Goal: Task Accomplishment & Management: Manage account settings

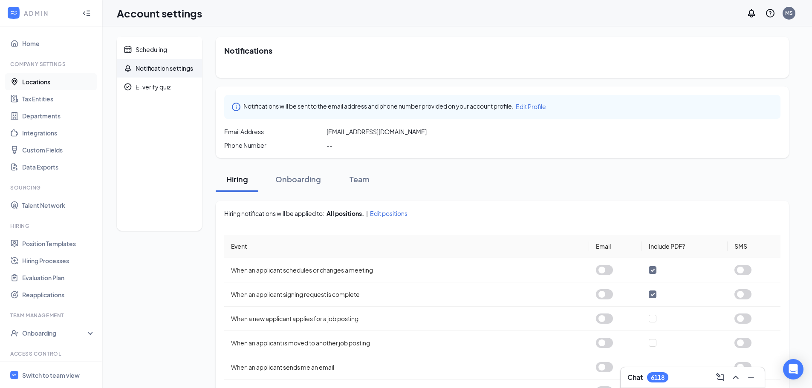
click at [41, 80] on link "Locations" at bounding box center [58, 81] width 73 height 17
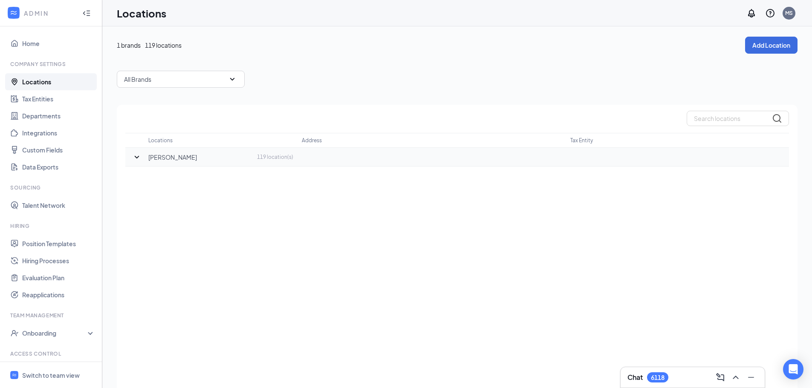
click at [153, 160] on p "[PERSON_NAME]" at bounding box center [172, 157] width 49 height 9
click at [135, 157] on icon "SmallChevronDown" at bounding box center [137, 157] width 10 height 10
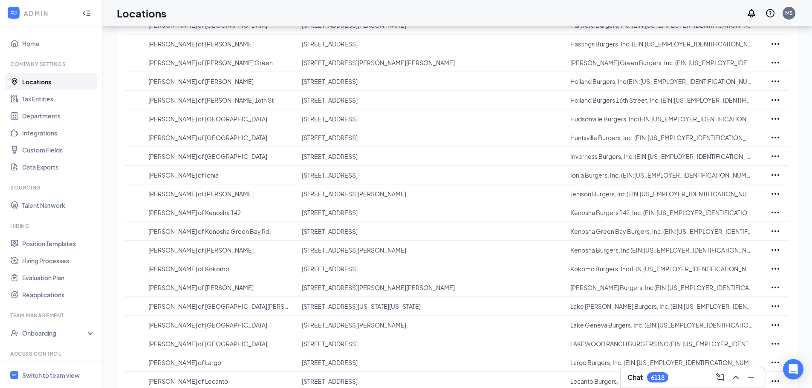
scroll to position [1046, 0]
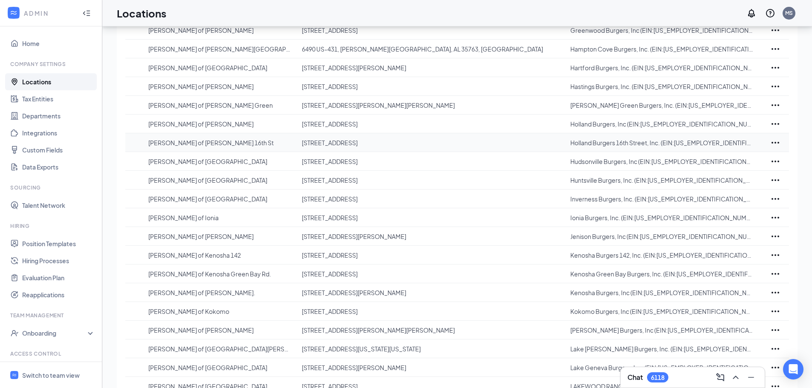
click at [778, 142] on icon "Ellipses" at bounding box center [775, 143] width 10 height 10
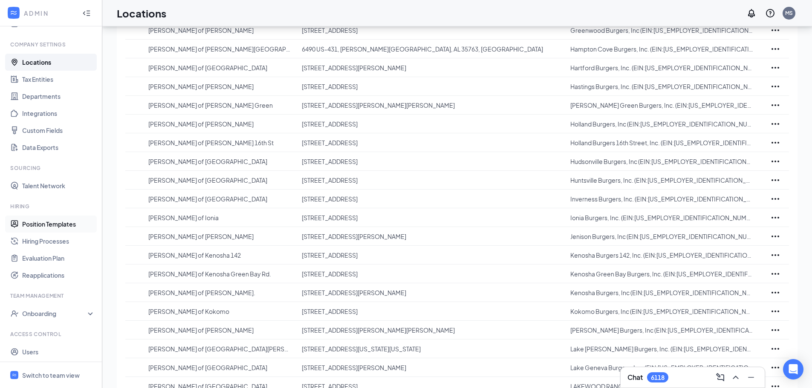
scroll to position [39, 0]
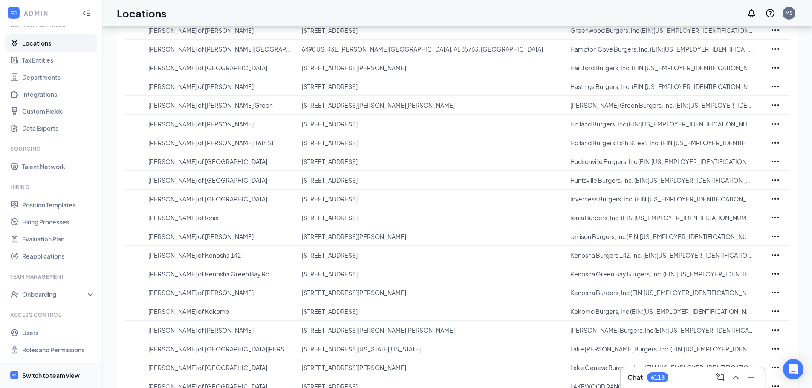
click at [54, 377] on div "Switch to team view" at bounding box center [51, 375] width 58 height 9
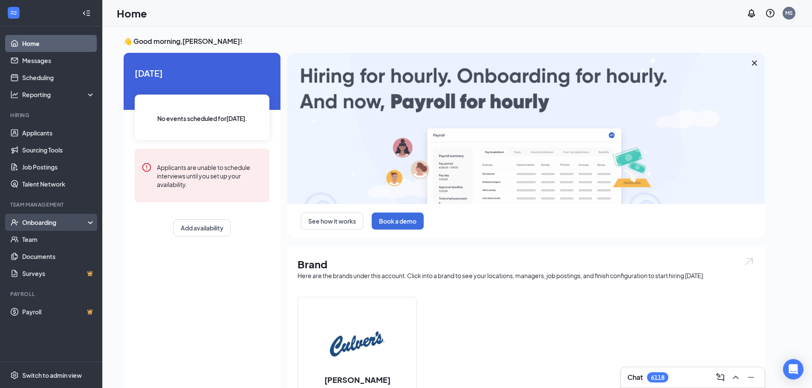
click at [46, 221] on div "Onboarding" at bounding box center [55, 222] width 66 height 9
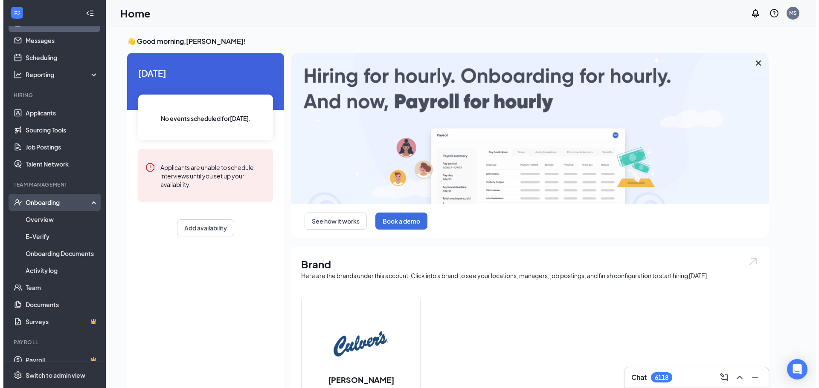
scroll to position [30, 0]
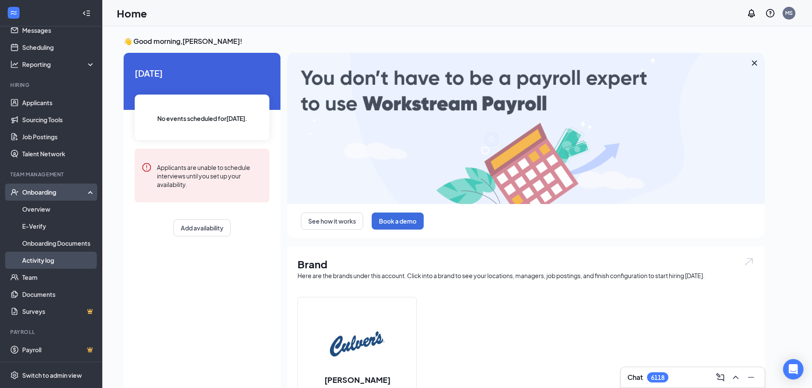
click at [47, 259] on link "Activity log" at bounding box center [58, 260] width 73 height 17
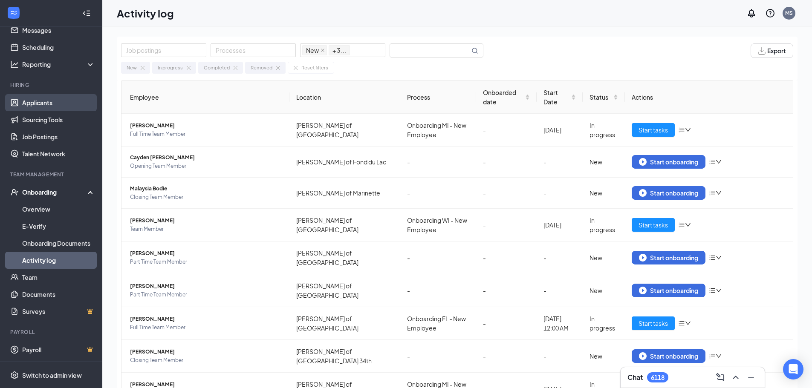
click at [49, 104] on link "Applicants" at bounding box center [58, 102] width 73 height 17
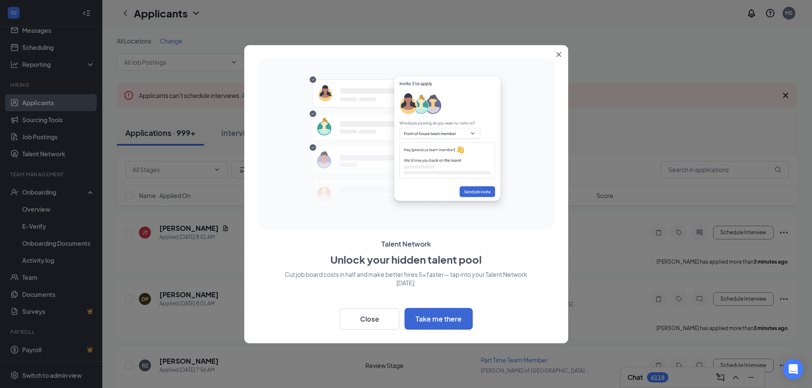
click at [556, 52] on button "Close" at bounding box center [560, 52] width 15 height 15
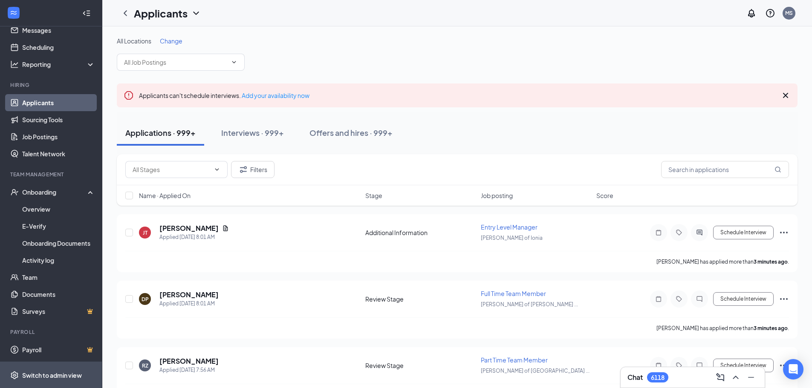
click at [63, 377] on div "Switch to admin view" at bounding box center [52, 375] width 60 height 9
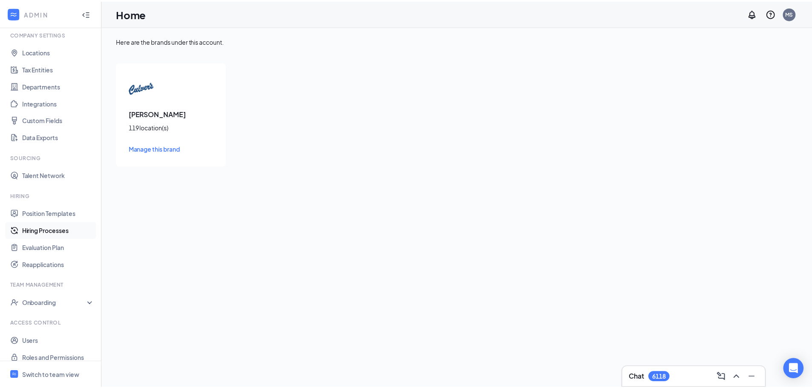
scroll to position [39, 0]
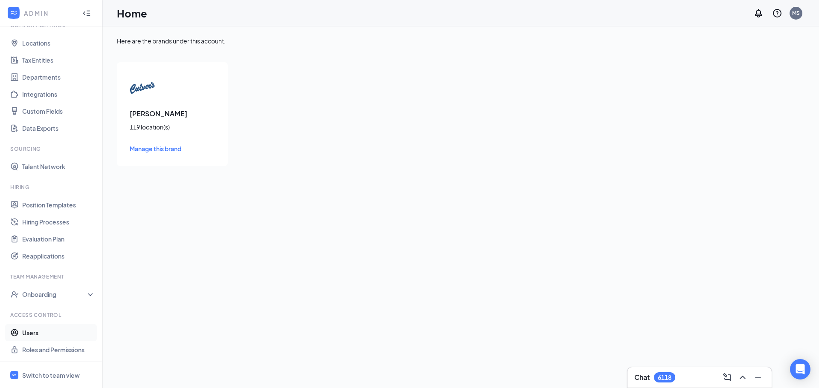
click at [39, 336] on link "Users" at bounding box center [58, 332] width 73 height 17
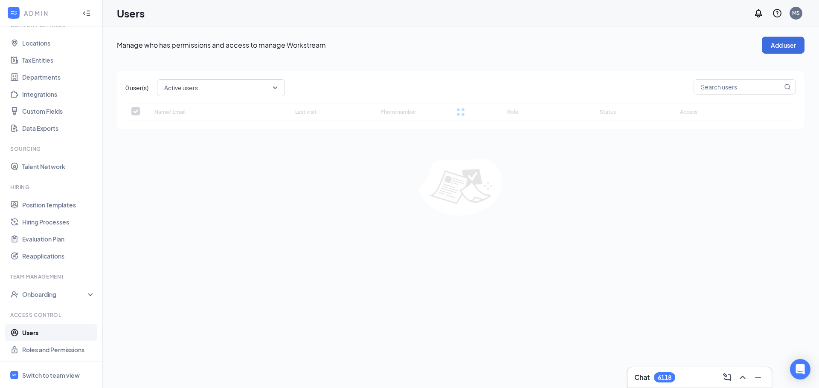
checkbox input "false"
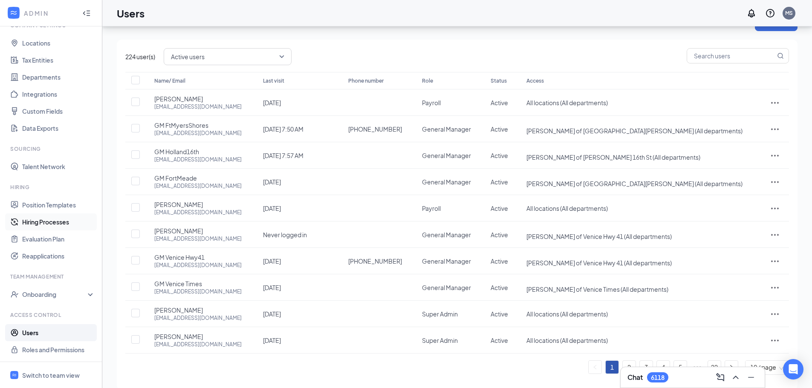
scroll to position [35, 0]
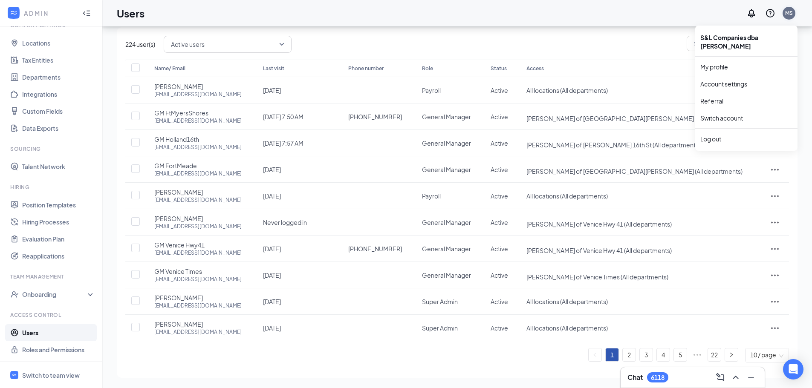
click at [789, 14] on div "MS" at bounding box center [789, 12] width 8 height 7
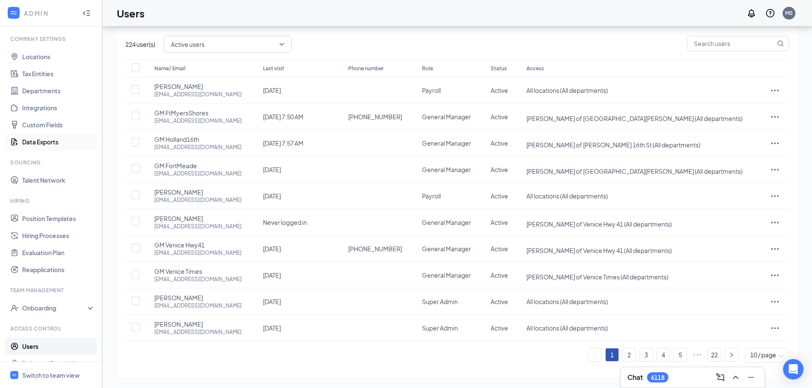
scroll to position [39, 0]
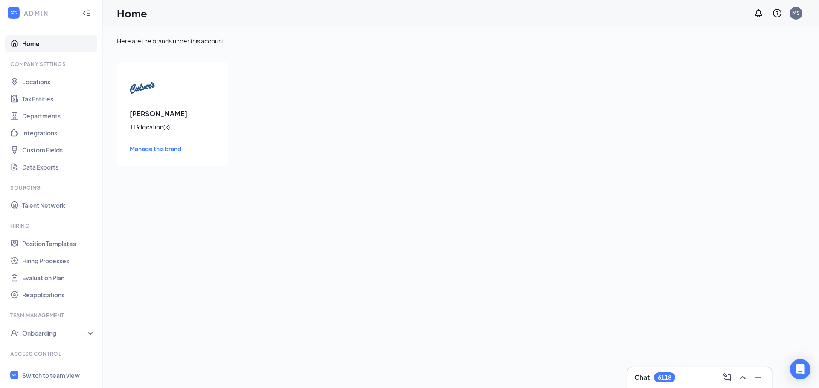
click at [43, 47] on link "Home" at bounding box center [58, 43] width 73 height 17
click at [28, 43] on link "Home" at bounding box center [58, 43] width 73 height 17
click at [140, 95] on img at bounding box center [143, 88] width 26 height 26
click at [149, 151] on span "Manage this brand" at bounding box center [156, 149] width 52 height 8
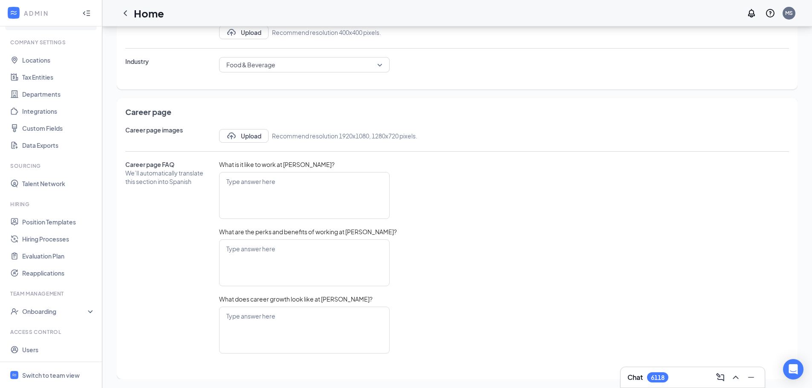
scroll to position [39, 0]
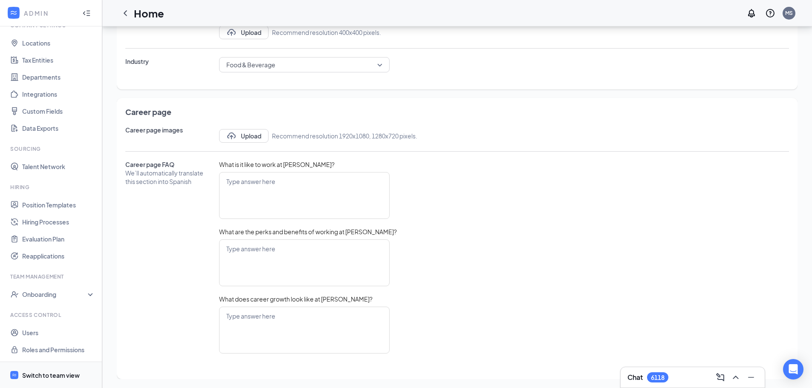
click at [59, 381] on span "Switch to team view" at bounding box center [58, 375] width 73 height 26
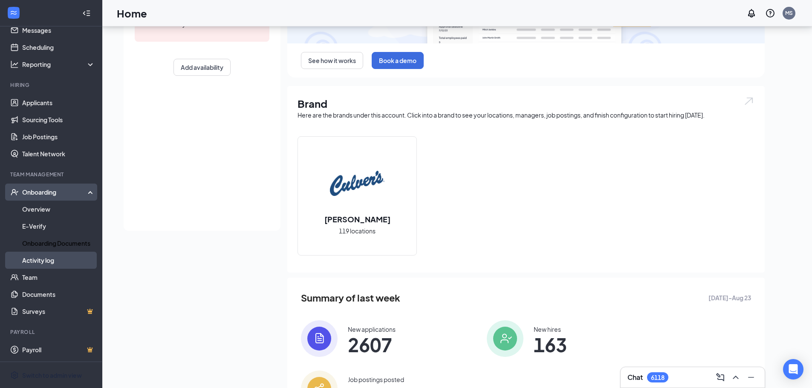
scroll to position [163, 0]
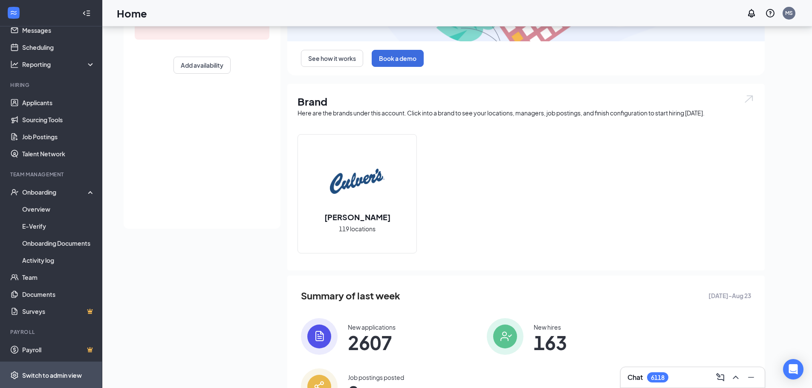
click at [48, 375] on div "Switch to admin view" at bounding box center [52, 375] width 60 height 9
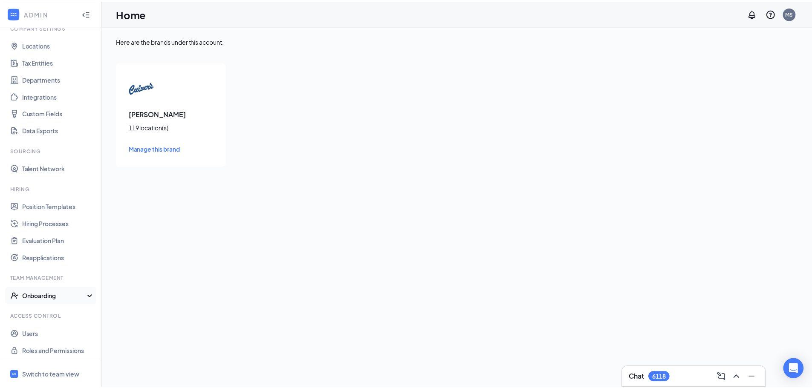
scroll to position [39, 0]
click at [31, 334] on link "Users" at bounding box center [58, 332] width 73 height 17
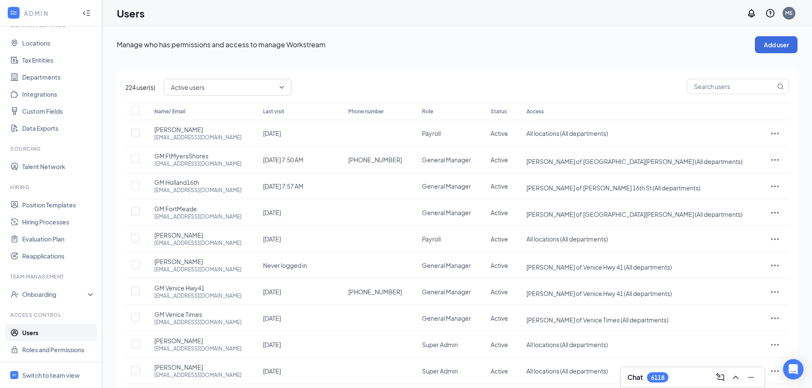
scroll to position [43, 0]
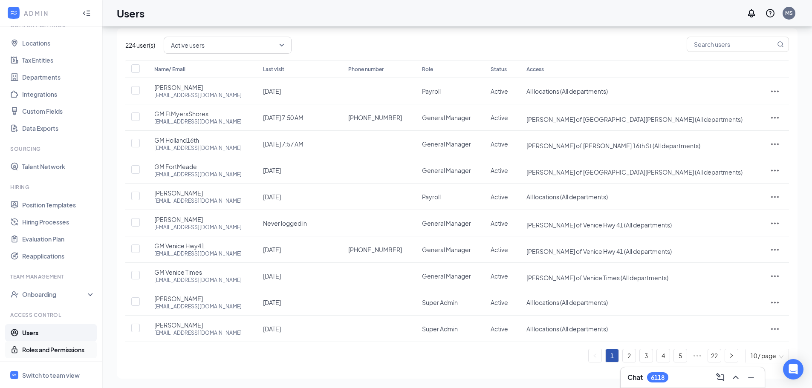
click at [29, 351] on link "Roles and Permissions" at bounding box center [58, 350] width 73 height 17
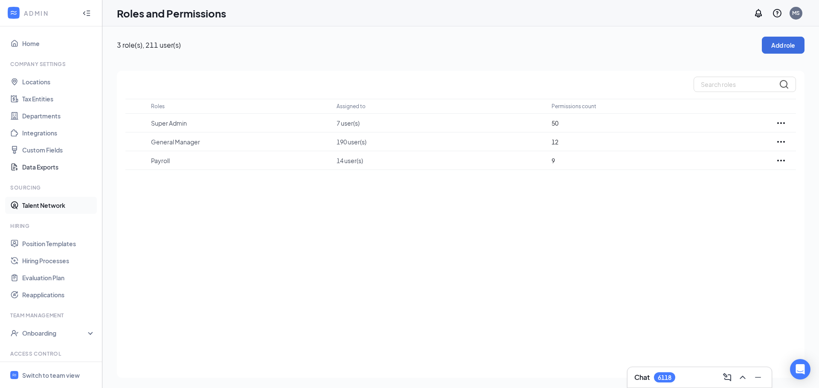
scroll to position [39, 0]
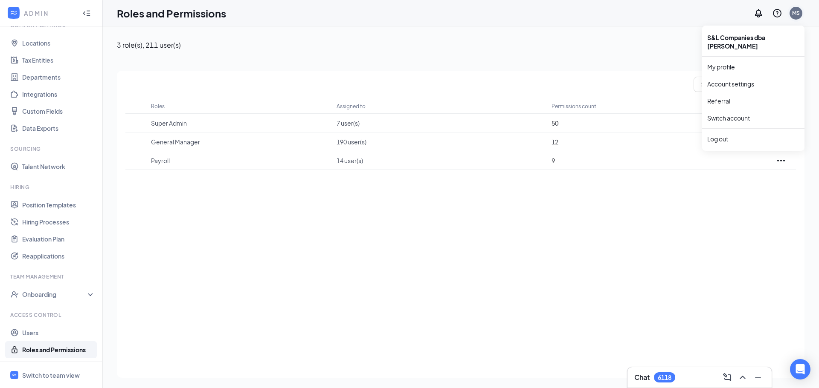
click at [797, 15] on div "MS" at bounding box center [796, 12] width 8 height 7
click at [712, 80] on link "Account settings" at bounding box center [753, 84] width 92 height 9
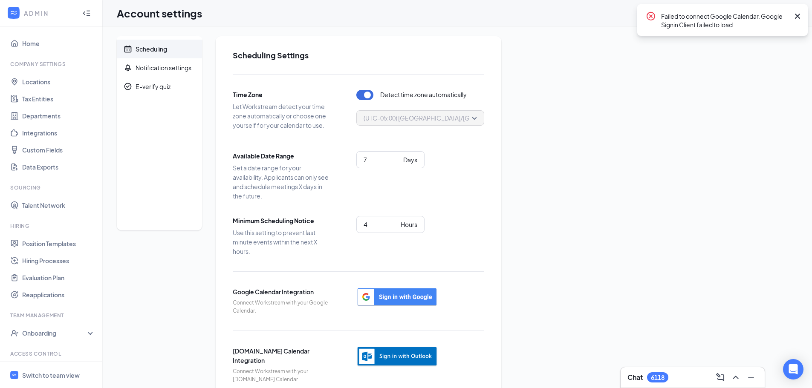
scroll to position [20, 0]
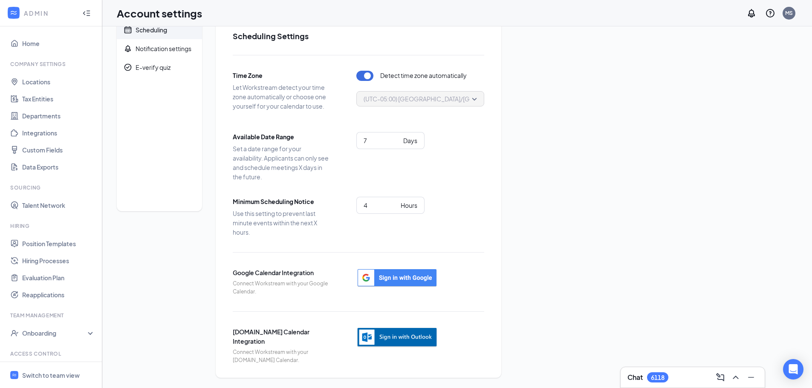
click at [394, 336] on img "button" at bounding box center [396, 337] width 81 height 21
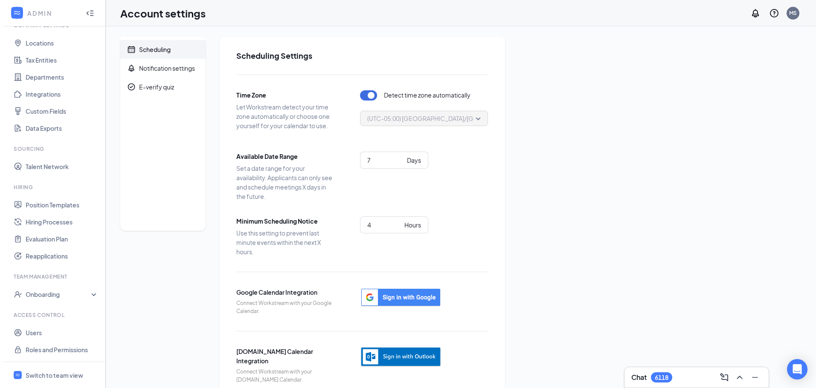
scroll to position [0, 0]
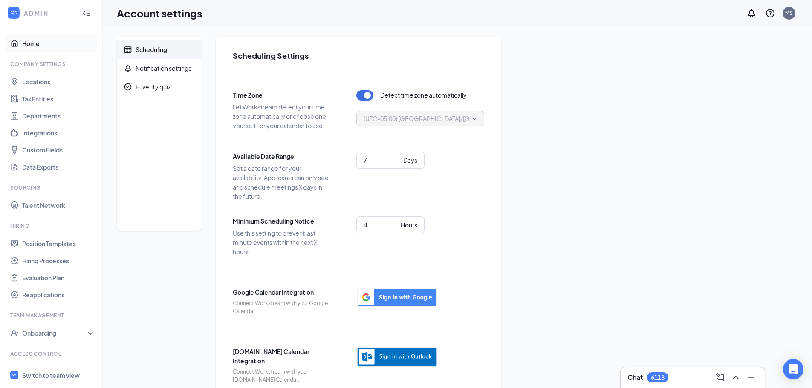
click at [25, 45] on link "Home" at bounding box center [58, 43] width 73 height 17
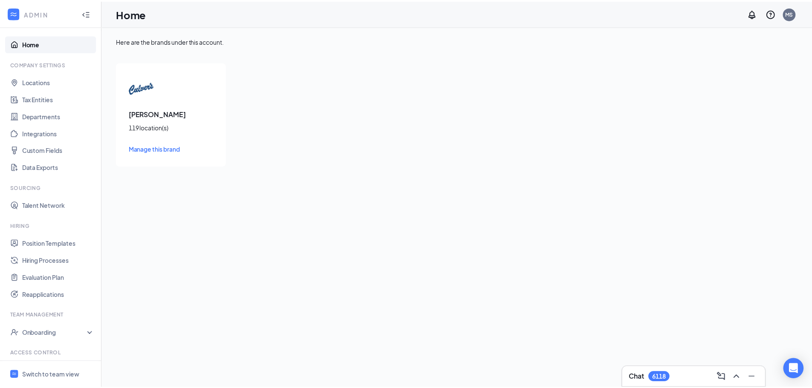
scroll to position [39, 0]
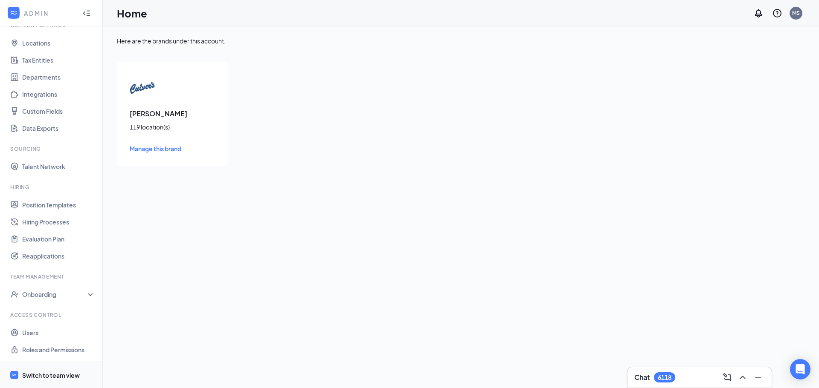
click at [48, 375] on div "Switch to team view" at bounding box center [51, 375] width 58 height 9
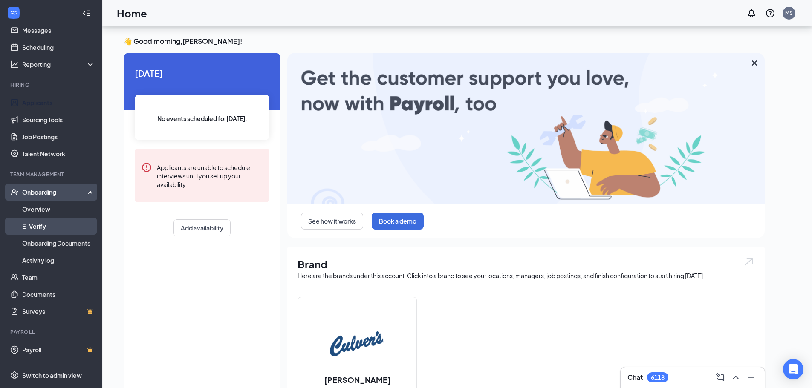
scroll to position [163, 0]
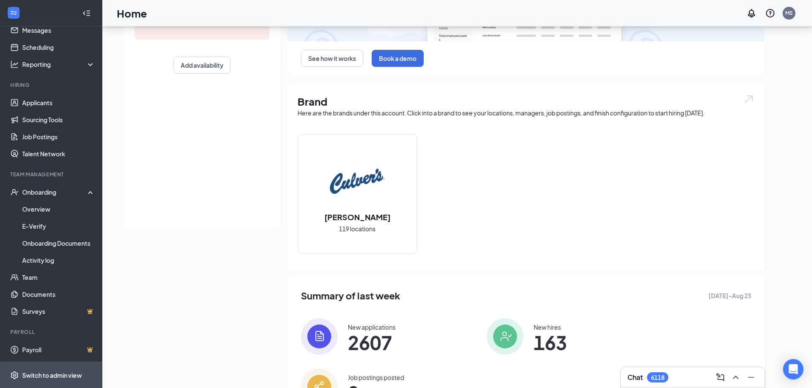
click at [58, 377] on div "Switch to admin view" at bounding box center [52, 375] width 60 height 9
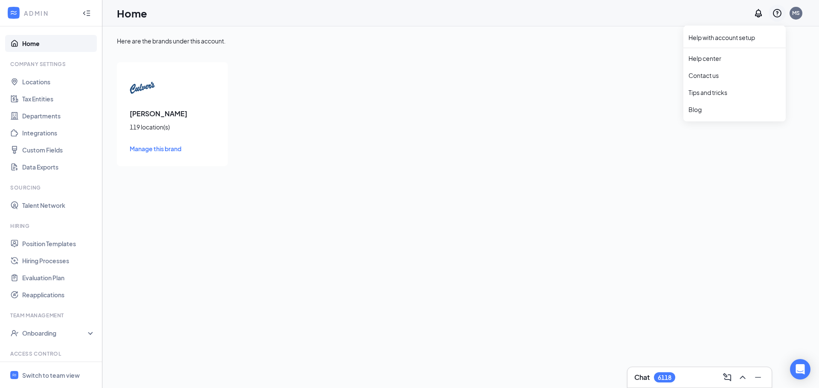
click at [776, 12] on icon "QuestionInfo" at bounding box center [777, 13] width 10 height 10
click at [715, 57] on link "Help center" at bounding box center [734, 58] width 92 height 9
click at [776, 12] on icon "QuestionInfo" at bounding box center [777, 13] width 9 height 9
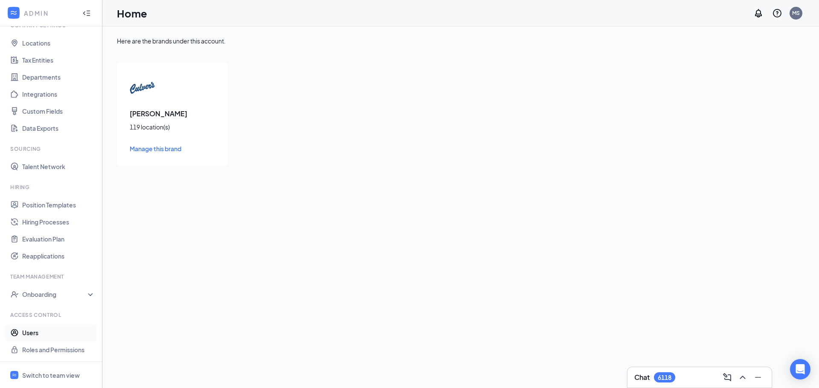
click at [28, 333] on link "Users" at bounding box center [58, 332] width 73 height 17
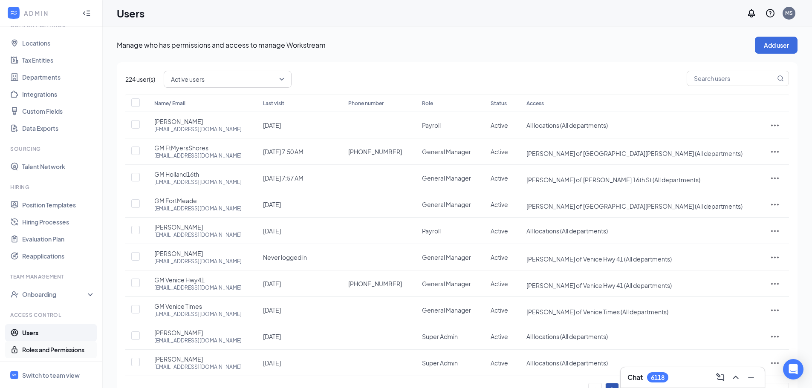
click at [45, 355] on link "Roles and Permissions" at bounding box center [58, 350] width 73 height 17
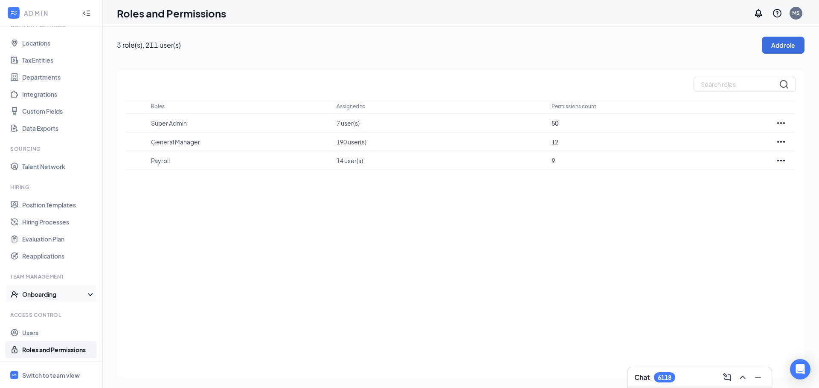
click at [28, 296] on div "Onboarding" at bounding box center [55, 294] width 66 height 9
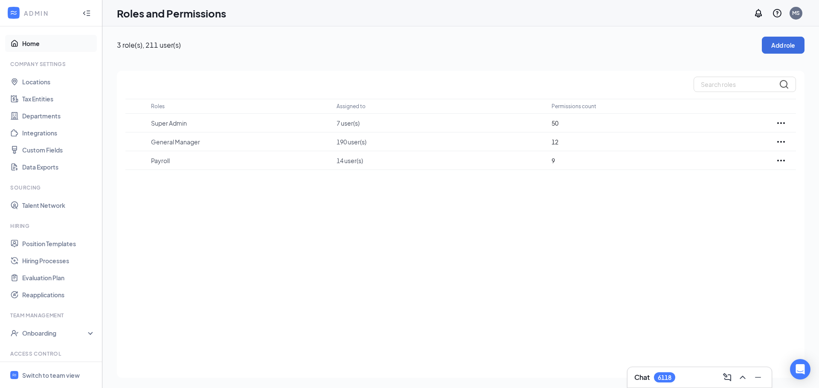
click at [32, 42] on link "Home" at bounding box center [58, 43] width 73 height 17
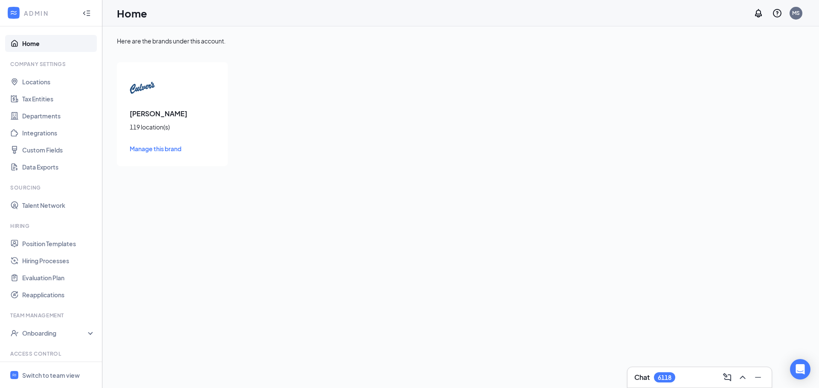
click at [82, 10] on icon "Collapse" at bounding box center [86, 13] width 9 height 9
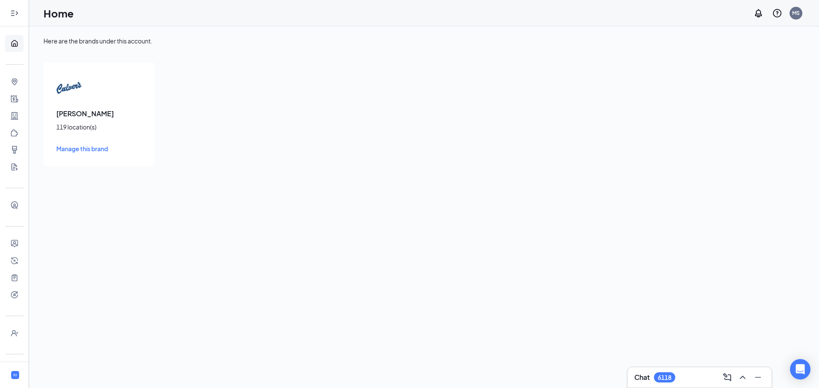
click at [14, 13] on icon "Expand" at bounding box center [14, 13] width 9 height 9
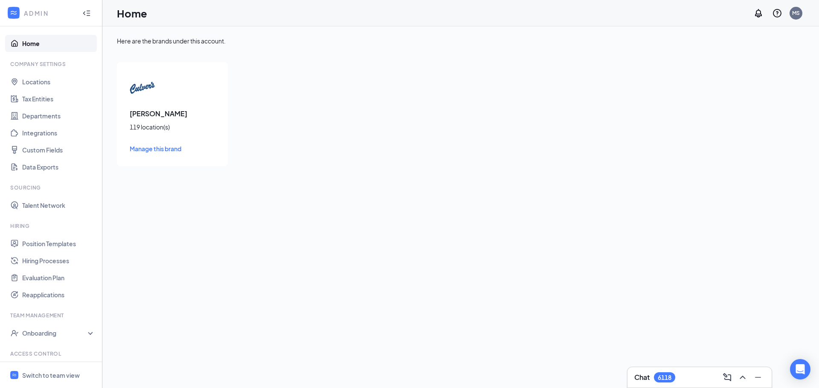
scroll to position [39, 0]
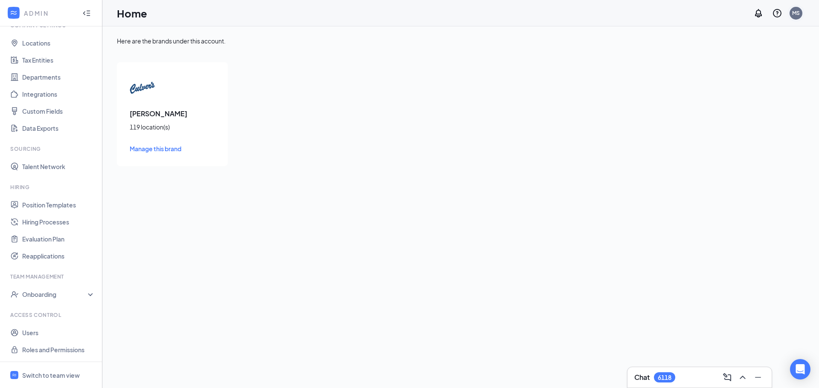
click at [795, 13] on div "MS" at bounding box center [796, 12] width 8 height 7
click at [718, 63] on link "My profile" at bounding box center [753, 67] width 92 height 9
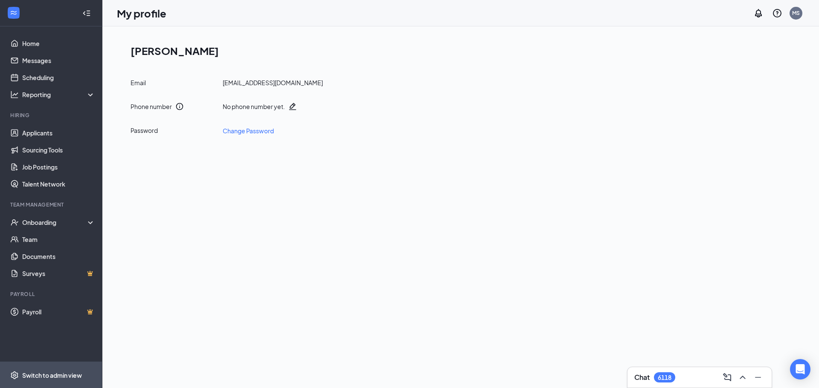
click at [57, 372] on div "Switch to admin view" at bounding box center [52, 375] width 60 height 9
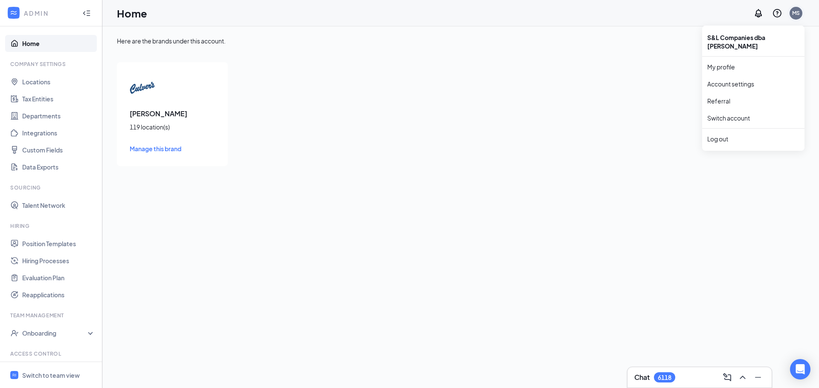
click at [794, 17] on div "MS" at bounding box center [795, 13] width 13 height 13
click at [742, 80] on link "Account settings" at bounding box center [753, 84] width 92 height 9
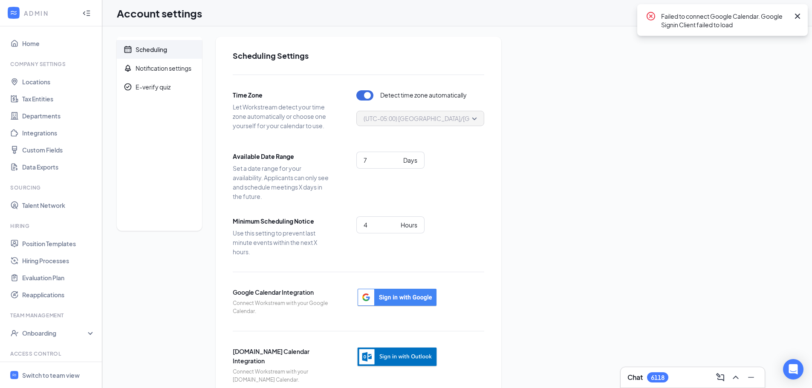
click at [799, 16] on icon "Cross" at bounding box center [797, 16] width 5 height 5
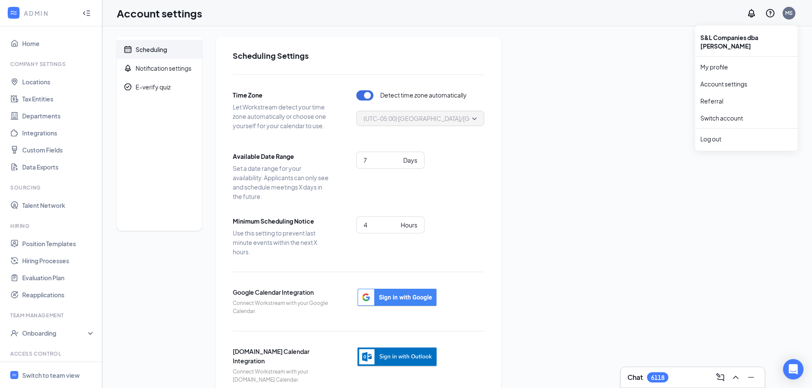
click at [776, 37] on div "S&L Companies dba [PERSON_NAME]" at bounding box center [746, 42] width 102 height 26
click at [50, 44] on link "Home" at bounding box center [58, 43] width 73 height 17
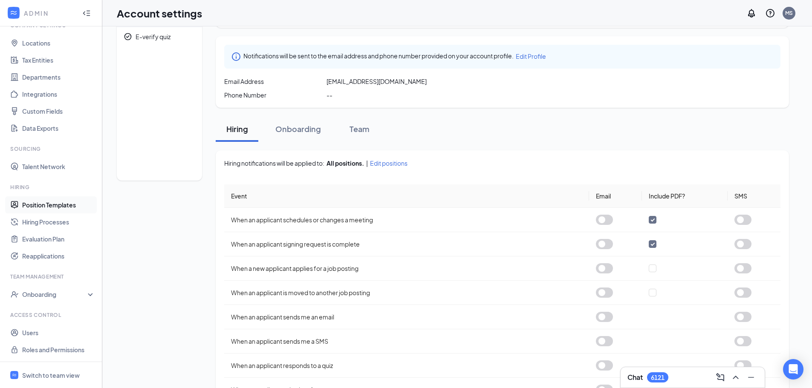
scroll to position [132, 0]
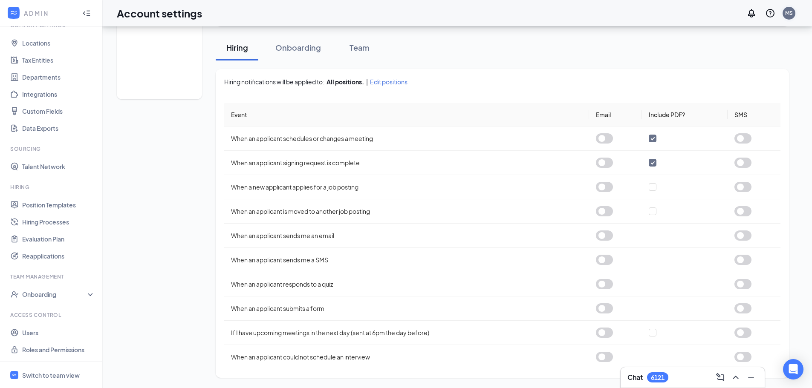
click at [790, 14] on div "MS" at bounding box center [789, 12] width 8 height 7
click at [711, 63] on link "My profile" at bounding box center [747, 67] width 92 height 9
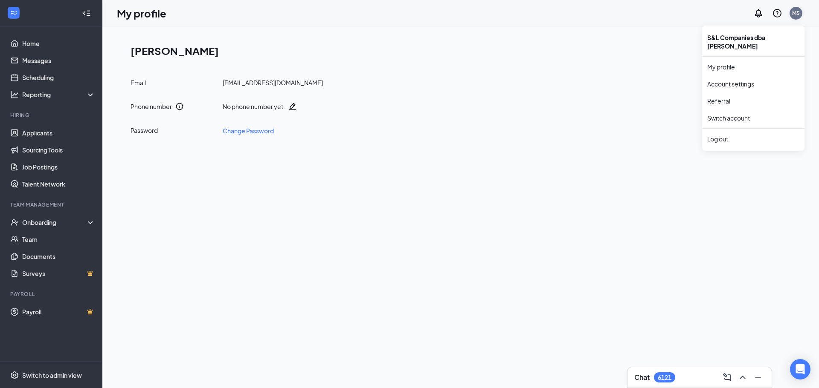
click at [798, 15] on div "MS" at bounding box center [796, 12] width 8 height 7
click at [736, 80] on link "Account settings" at bounding box center [753, 84] width 92 height 9
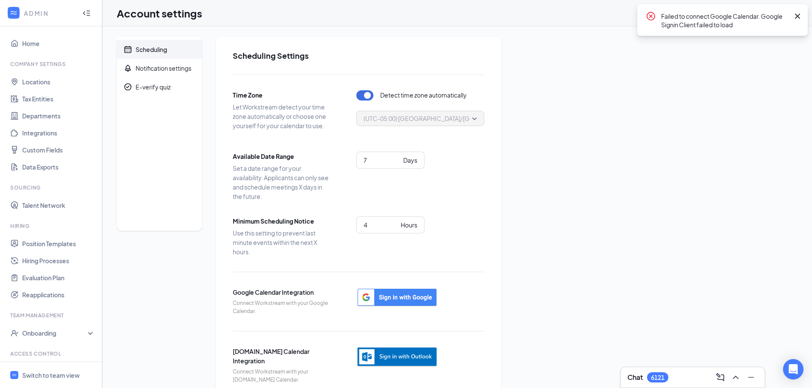
click at [798, 13] on icon "Cross" at bounding box center [798, 16] width 10 height 10
click at [790, 15] on div "MS" at bounding box center [789, 12] width 8 height 7
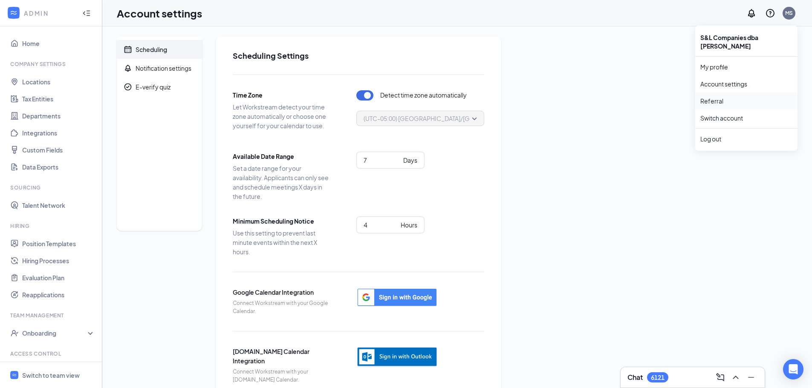
click at [726, 97] on link "Referral" at bounding box center [747, 101] width 92 height 9
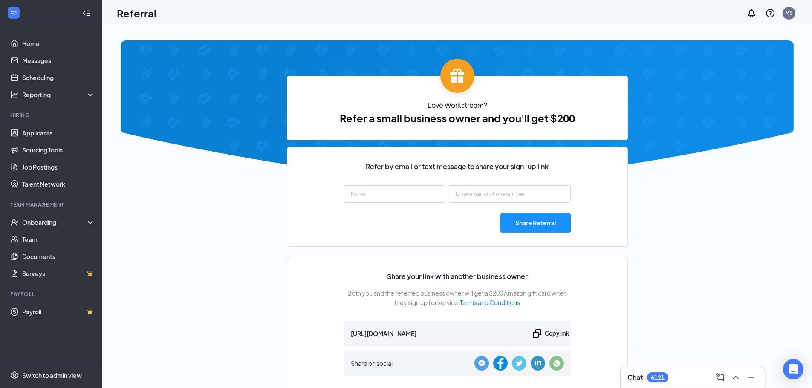
type input "https://signup.workstream.us/refer/0a984611"
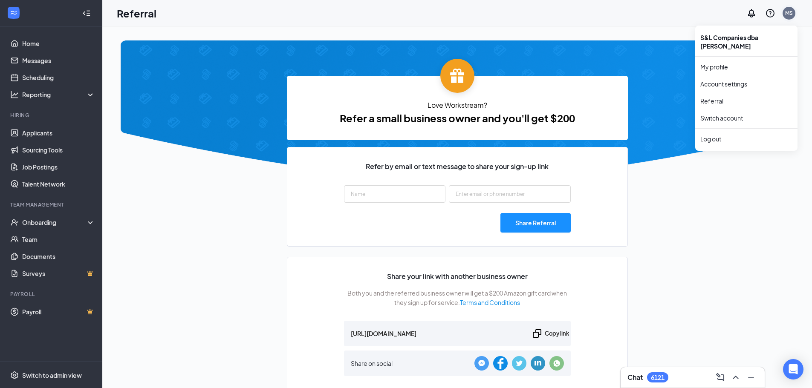
click at [790, 14] on div "MS" at bounding box center [789, 12] width 8 height 7
click at [728, 80] on link "Account settings" at bounding box center [747, 84] width 92 height 9
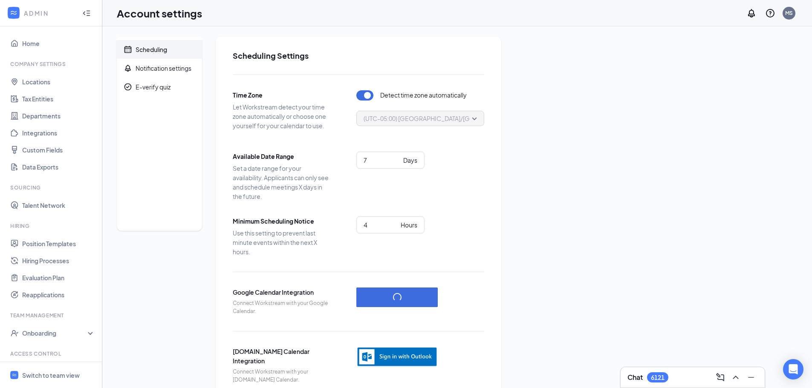
click at [637, 16] on div "Account settings MS" at bounding box center [457, 13] width 710 height 26
click at [31, 82] on link "Locations" at bounding box center [58, 81] width 73 height 17
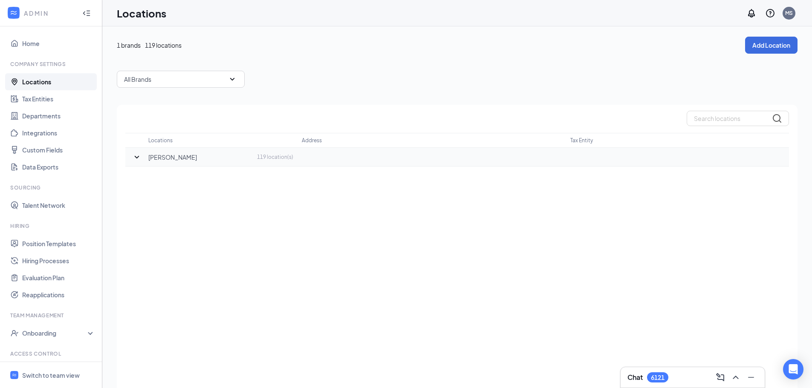
click at [135, 163] on td at bounding box center [136, 157] width 23 height 19
click at [143, 159] on div at bounding box center [136, 157] width 23 height 10
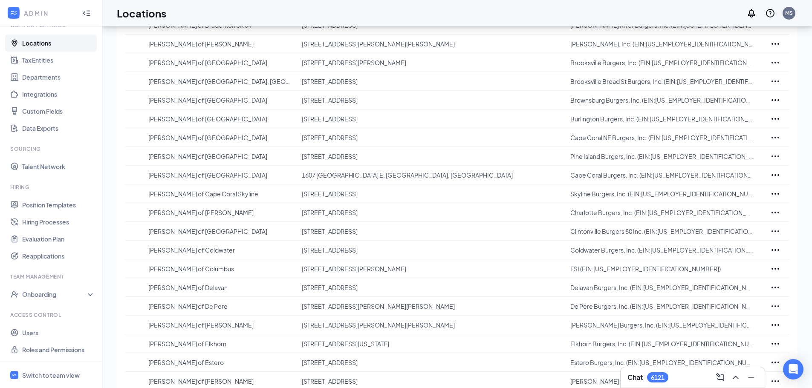
scroll to position [384, 0]
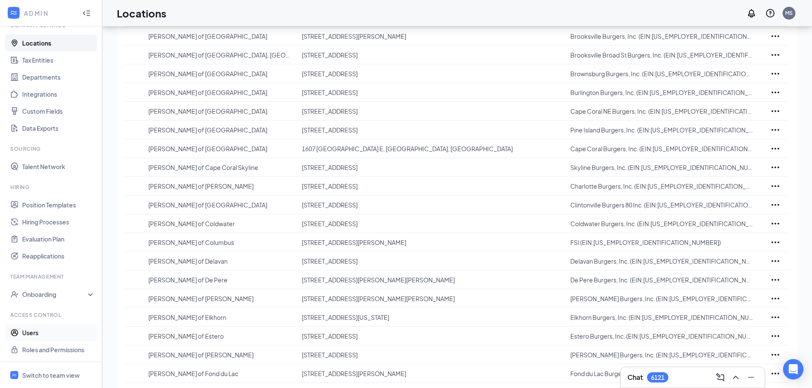
click at [37, 333] on link "Users" at bounding box center [58, 332] width 73 height 17
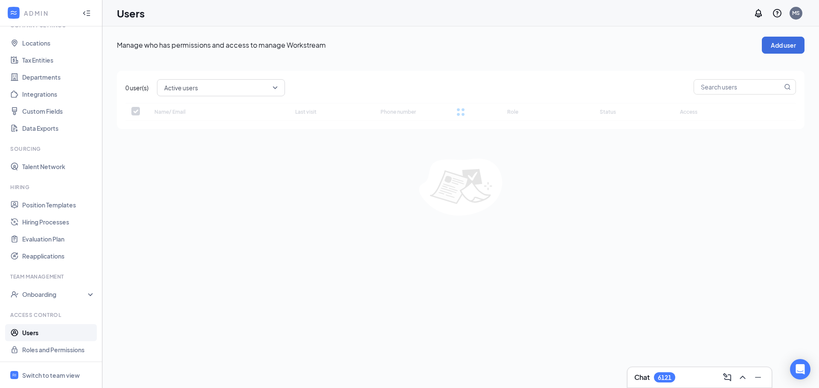
checkbox input "false"
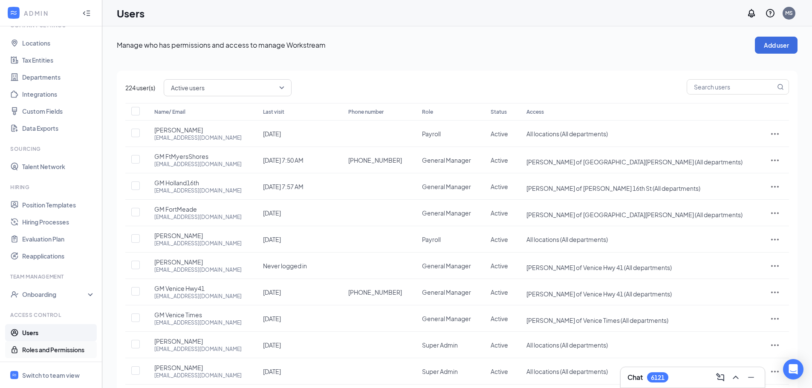
click at [37, 350] on link "Roles and Permissions" at bounding box center [58, 350] width 73 height 17
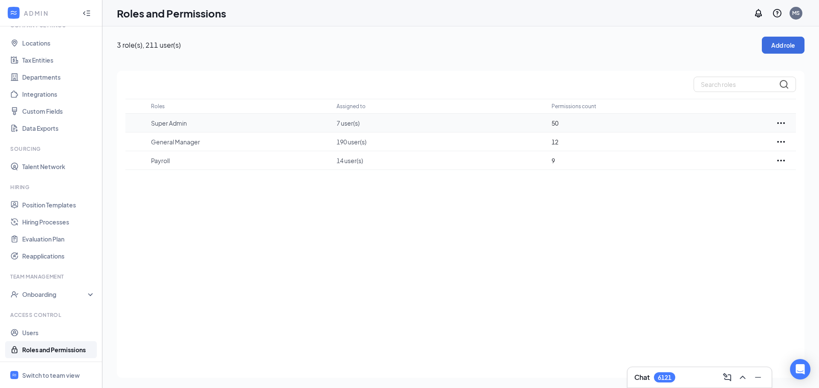
click at [780, 121] on icon "Ellipses" at bounding box center [781, 123] width 10 height 10
click at [720, 153] on p "Edit" at bounding box center [743, 149] width 72 height 9
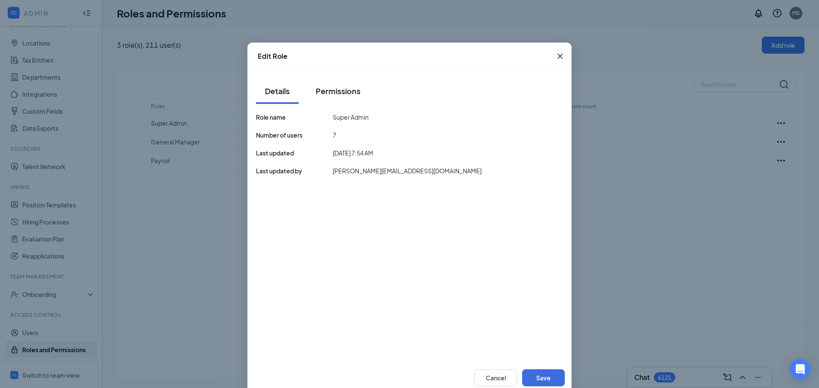
click at [337, 95] on div "Permissions" at bounding box center [338, 91] width 45 height 11
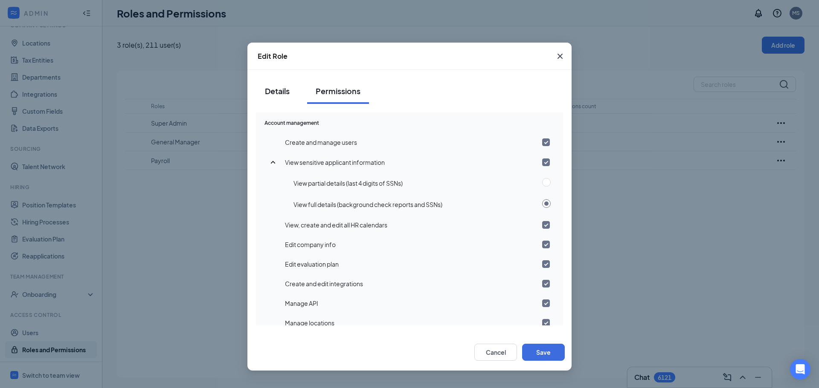
click at [286, 94] on div "Details" at bounding box center [277, 91] width 26 height 11
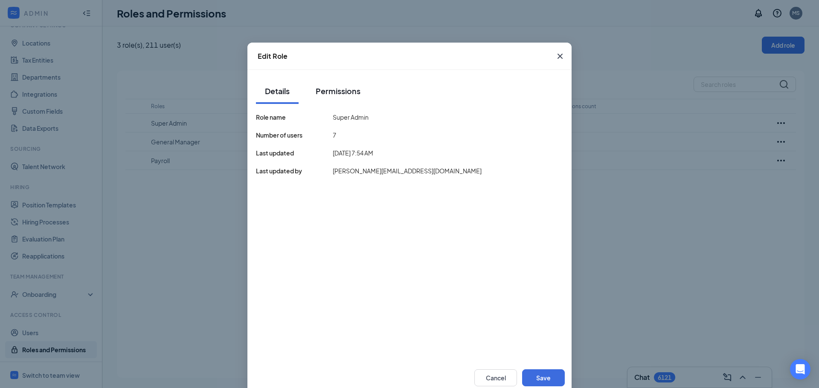
click at [327, 91] on div "Permissions" at bounding box center [338, 91] width 45 height 11
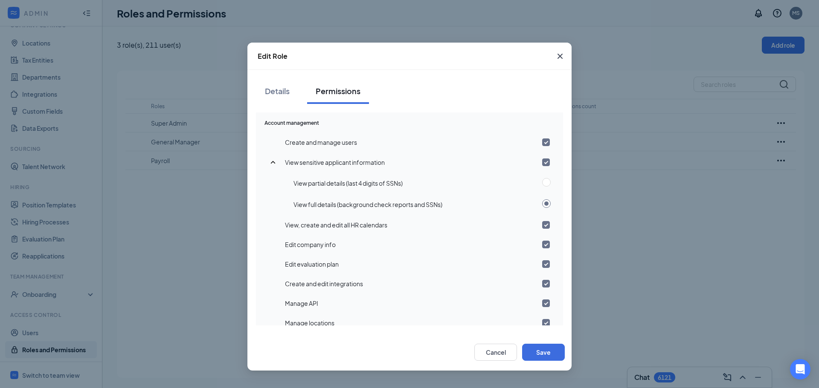
click at [560, 55] on icon "Cross" at bounding box center [560, 56] width 10 height 10
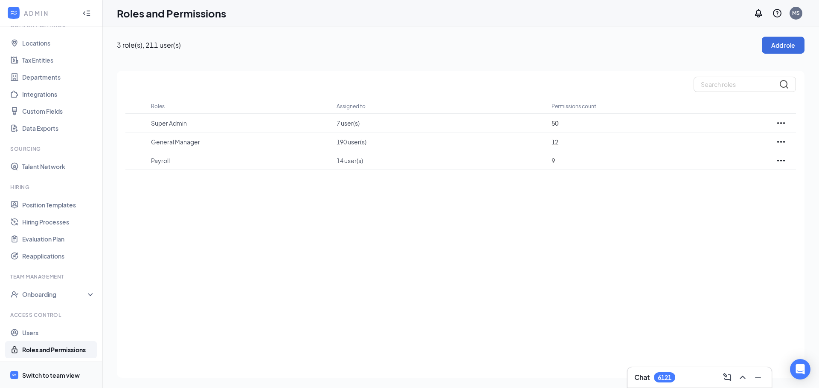
click at [52, 374] on div "Switch to team view" at bounding box center [51, 375] width 58 height 9
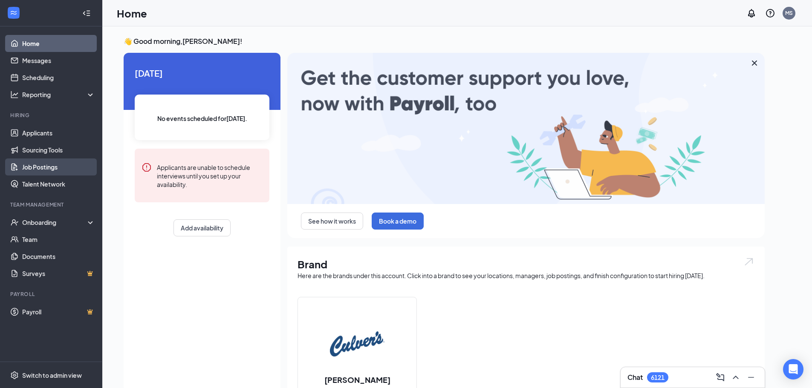
click at [52, 168] on link "Job Postings" at bounding box center [58, 167] width 73 height 17
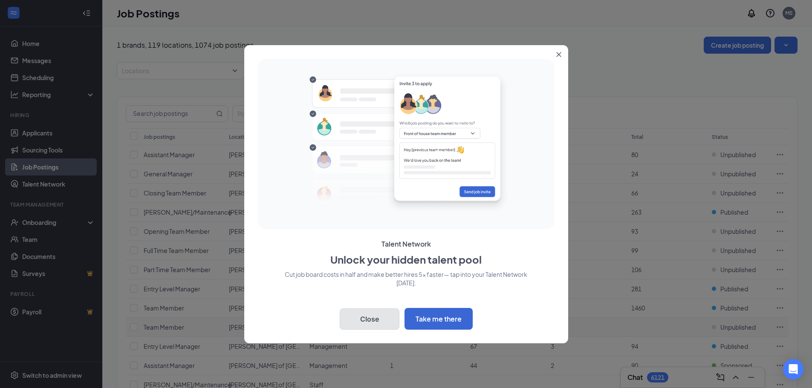
click at [373, 318] on button "Close" at bounding box center [370, 319] width 60 height 21
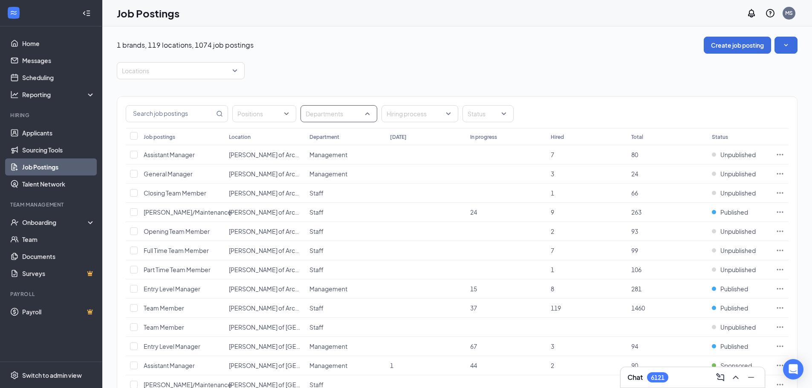
click at [369, 116] on div "Departments" at bounding box center [339, 113] width 77 height 17
click at [203, 75] on div at bounding box center [176, 71] width 115 height 14
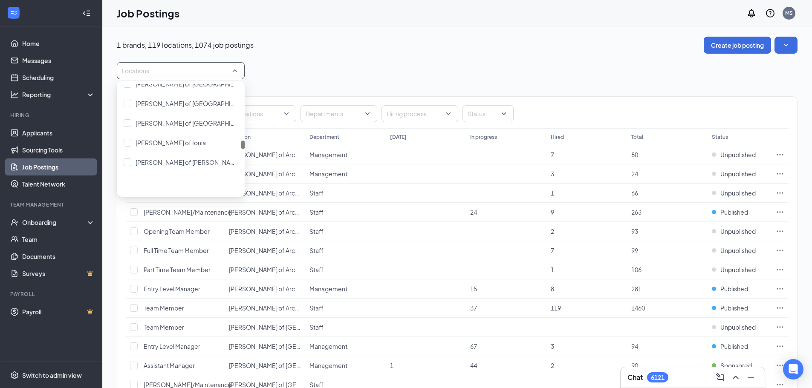
scroll to position [1066, 0]
click at [177, 91] on span "[PERSON_NAME] of [PERSON_NAME]" at bounding box center [188, 88] width 105 height 8
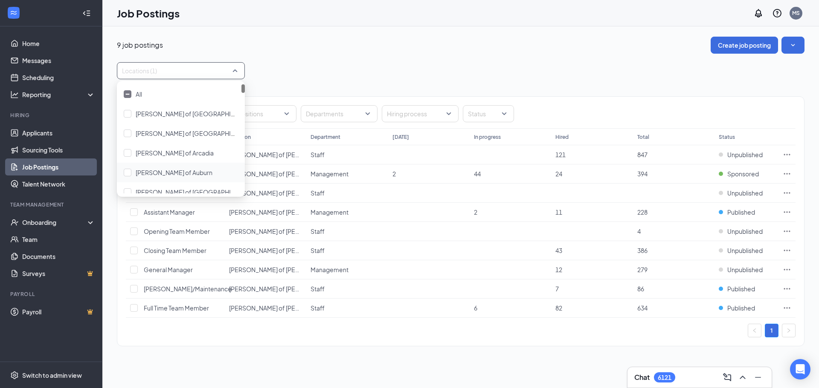
click at [395, 78] on div "Locations (1)" at bounding box center [460, 70] width 687 height 17
click at [46, 167] on link "Job Postings" at bounding box center [58, 167] width 73 height 17
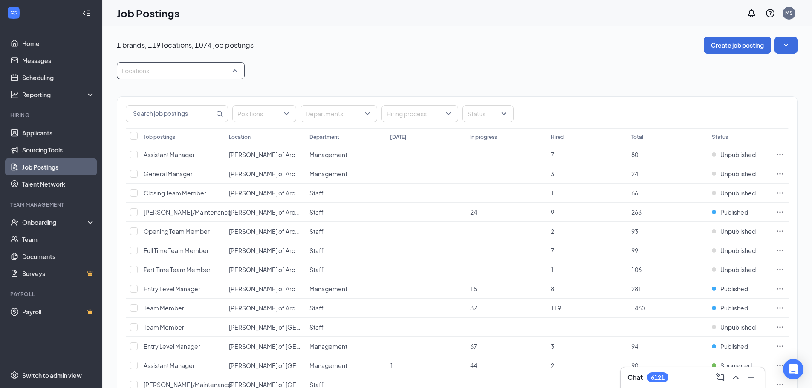
click at [218, 71] on div at bounding box center [176, 71] width 115 height 14
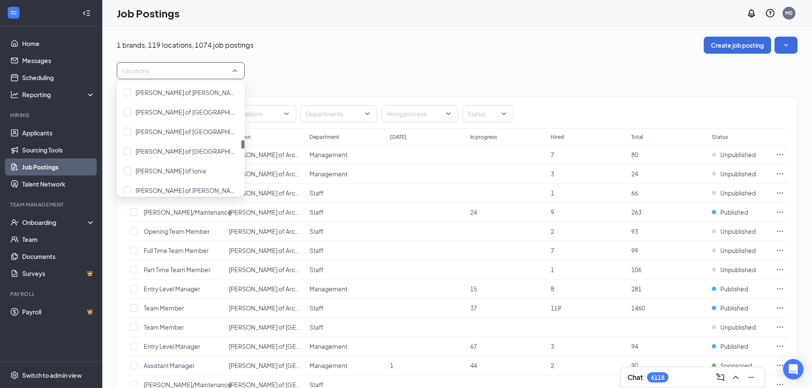
drag, startPoint x: 242, startPoint y: 86, endPoint x: 238, endPoint y: 142, distance: 56.0
click at [238, 142] on div "Culver's of Holland 16th St Culver's of Hudsonville Culver's of Huntsville Culv…" at bounding box center [181, 138] width 128 height 109
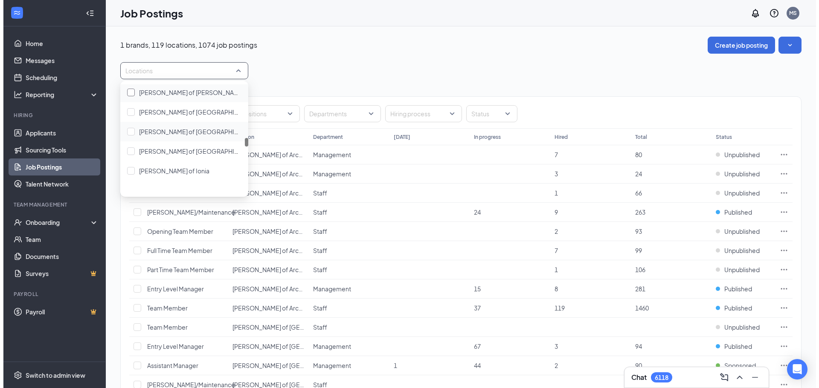
scroll to position [1038, 0]
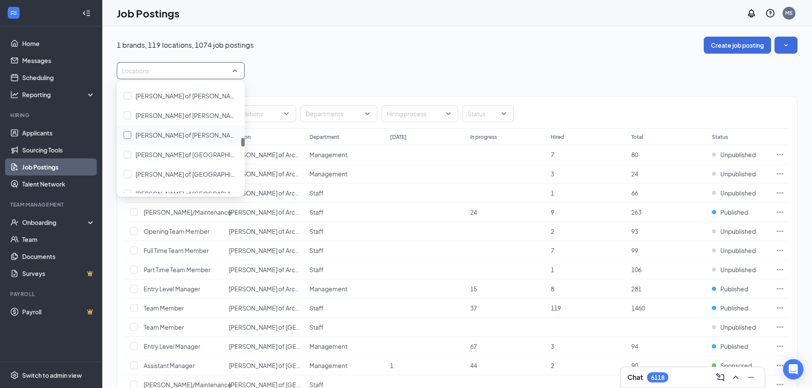
click at [130, 136] on div at bounding box center [128, 135] width 8 height 8
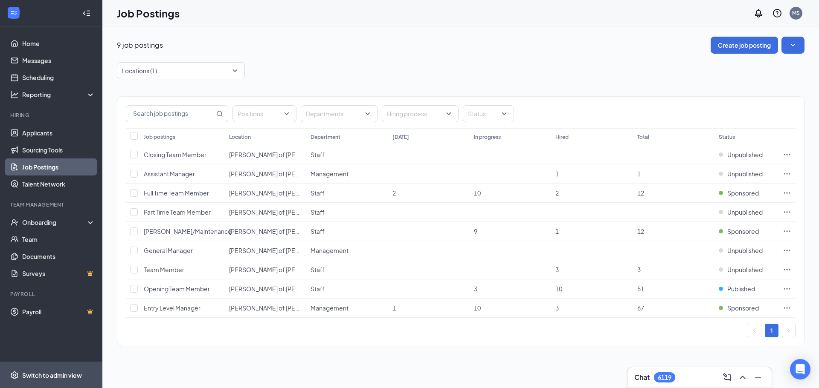
click at [42, 374] on div "Switch to admin view" at bounding box center [52, 375] width 60 height 9
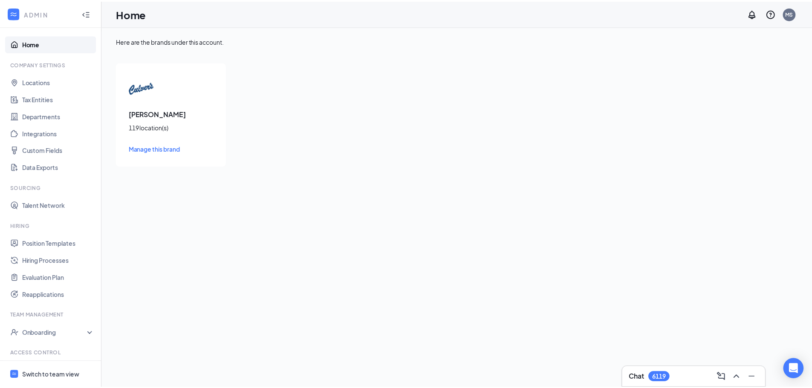
scroll to position [39, 0]
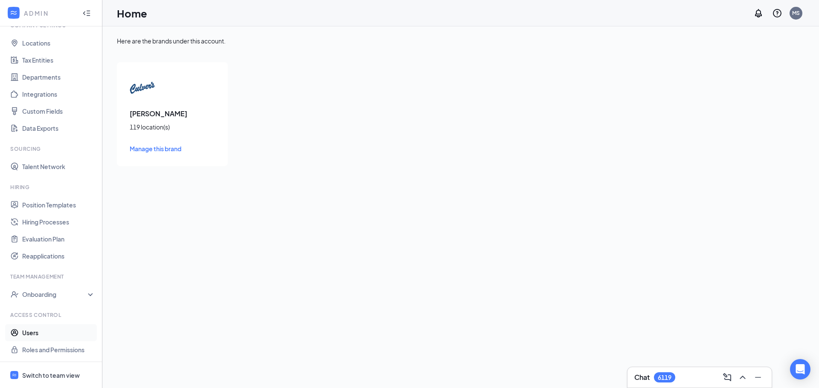
click at [36, 333] on link "Users" at bounding box center [58, 332] width 73 height 17
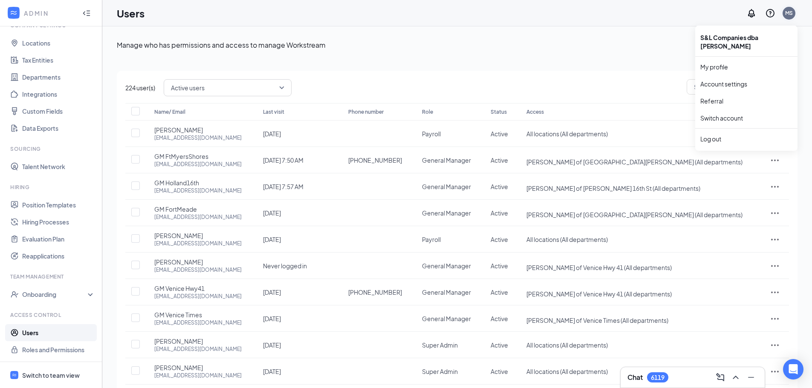
click at [787, 13] on div "MS" at bounding box center [789, 12] width 8 height 7
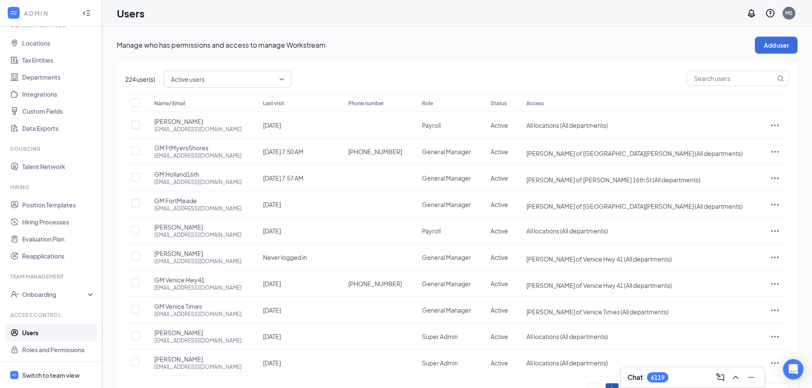
click at [640, 52] on div "Manage who has permissions and access to manage Workstream Add user" at bounding box center [457, 45] width 681 height 17
